Goal: Task Accomplishment & Management: Manage account settings

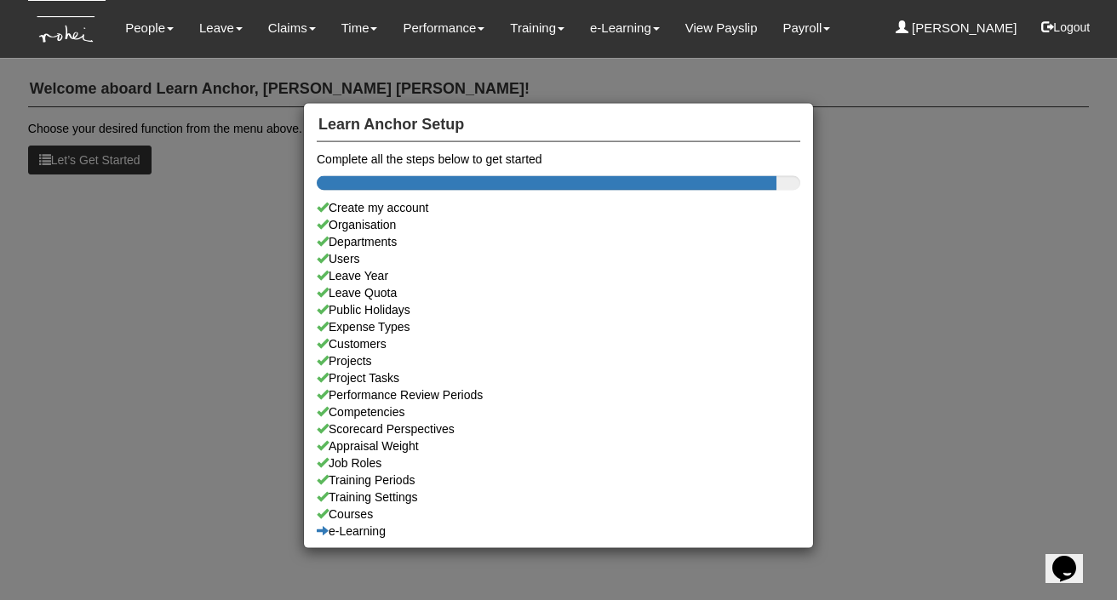
click at [150, 31] on div "Learn Anchor Setup Complete all the steps below to get started Create my accoun…" at bounding box center [558, 300] width 1117 height 600
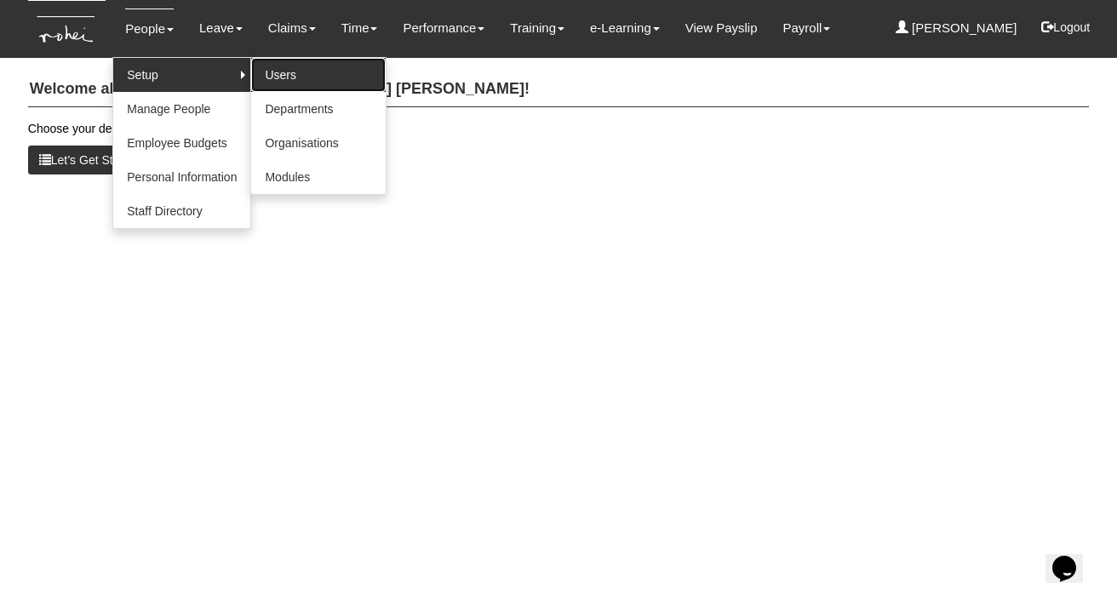
click at [267, 74] on link "Users" at bounding box center [318, 75] width 134 height 34
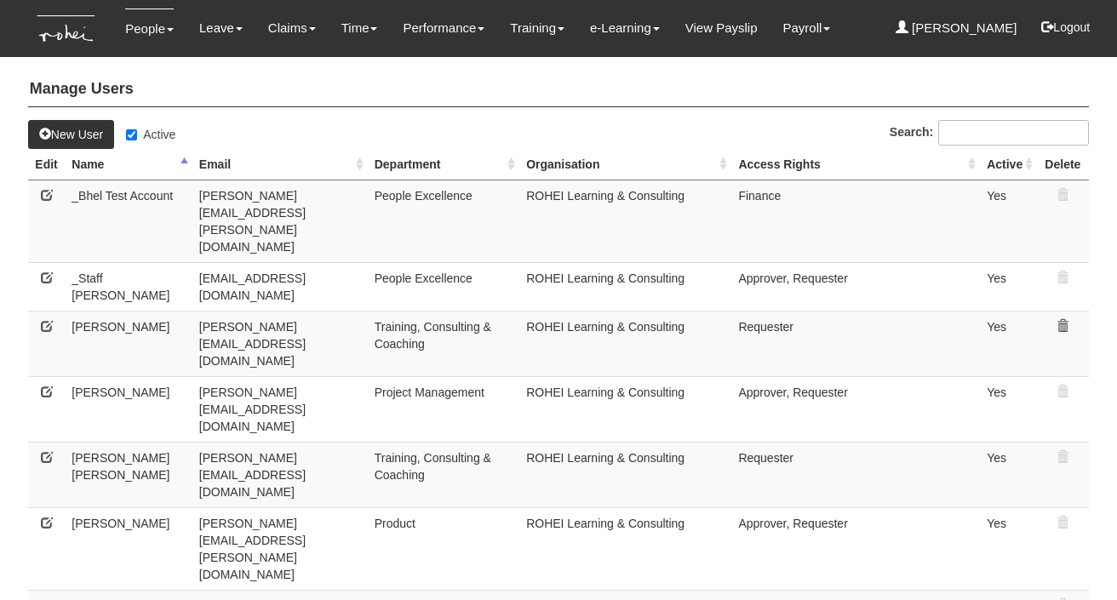
select select "50"
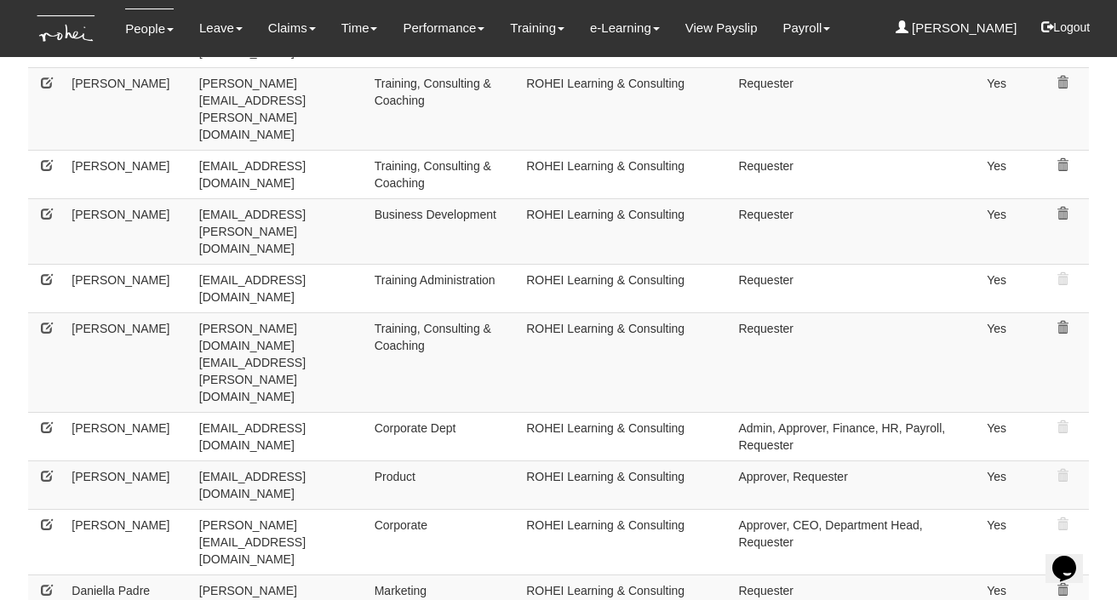
scroll to position [809, 0]
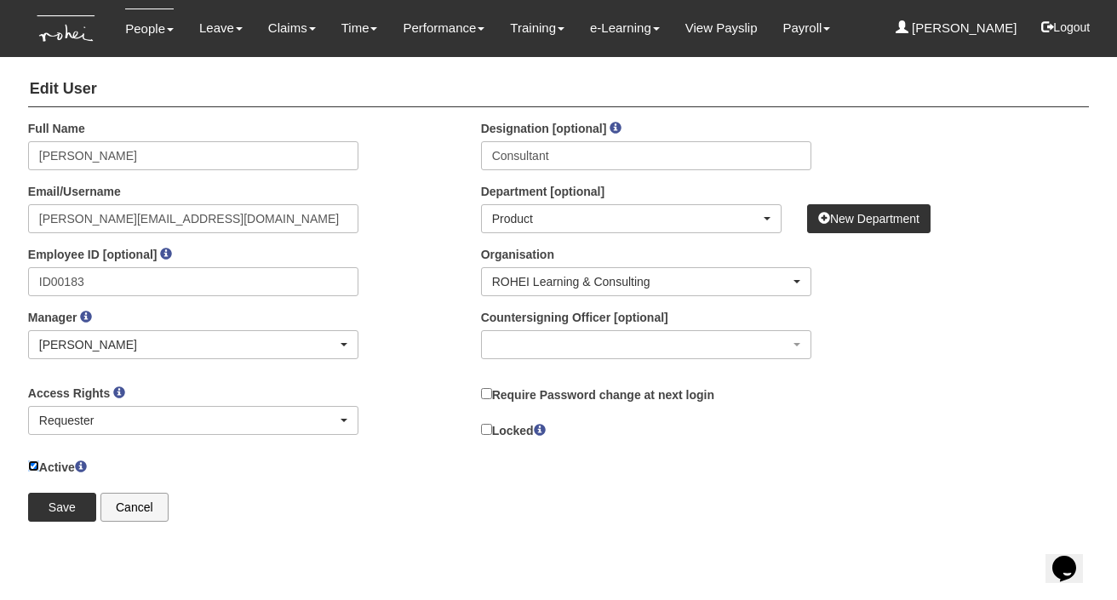
click at [32, 464] on input "Active" at bounding box center [33, 466] width 11 height 11
checkbox input "false"
click at [484, 431] on input "Locked" at bounding box center [486, 429] width 11 height 11
checkbox input "true"
click at [67, 498] on input "Save" at bounding box center [62, 507] width 68 height 29
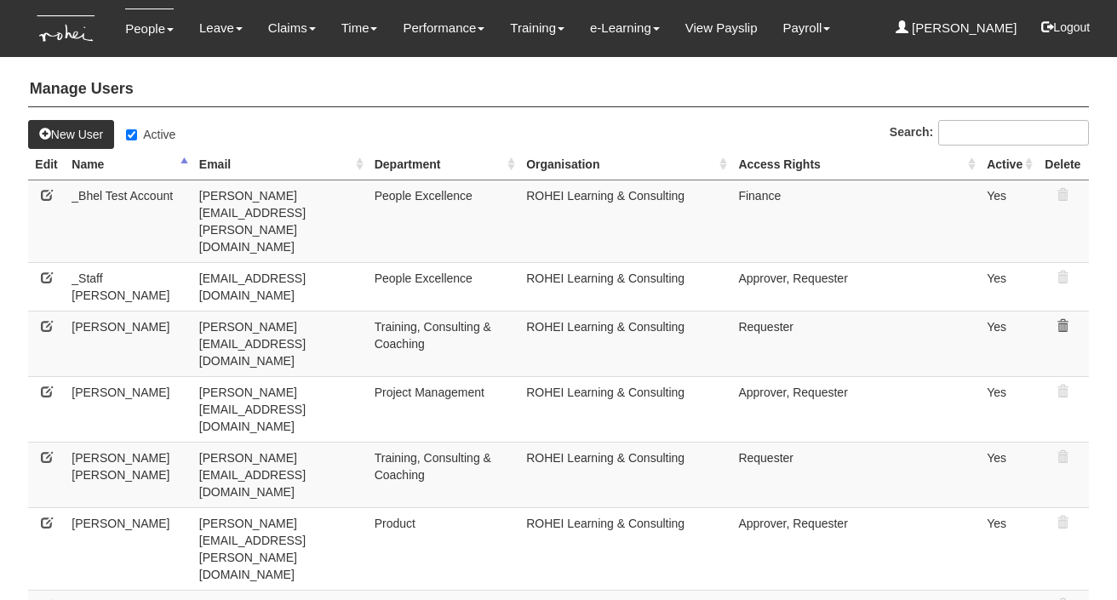
select select "50"
